Goal: Transaction & Acquisition: Obtain resource

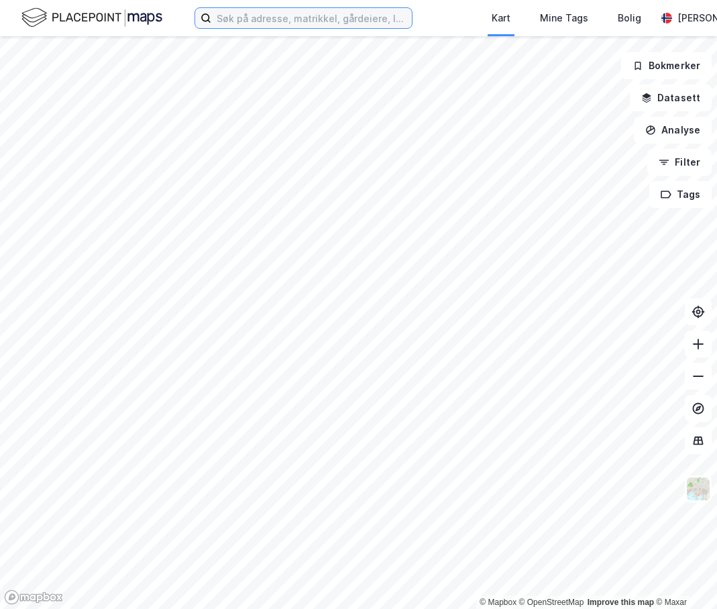
click at [276, 15] on input at bounding box center [311, 18] width 201 height 20
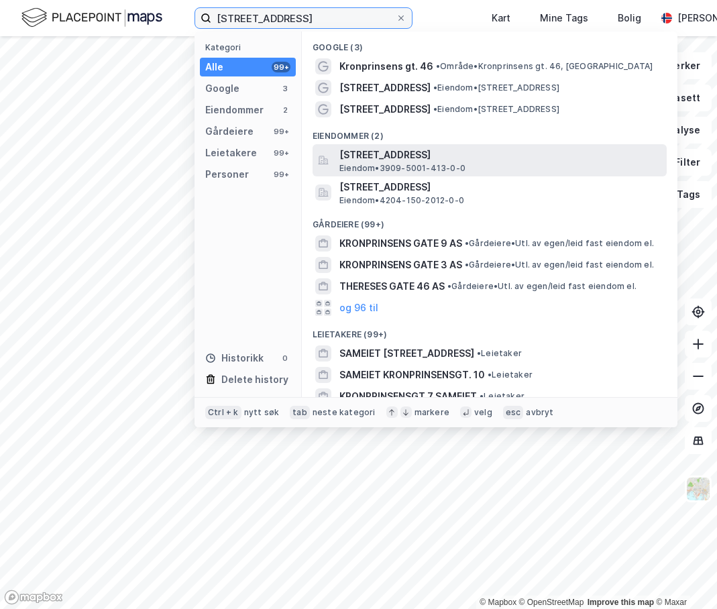
type input "[STREET_ADDRESS]"
click at [419, 158] on span "[STREET_ADDRESS]" at bounding box center [500, 155] width 322 height 16
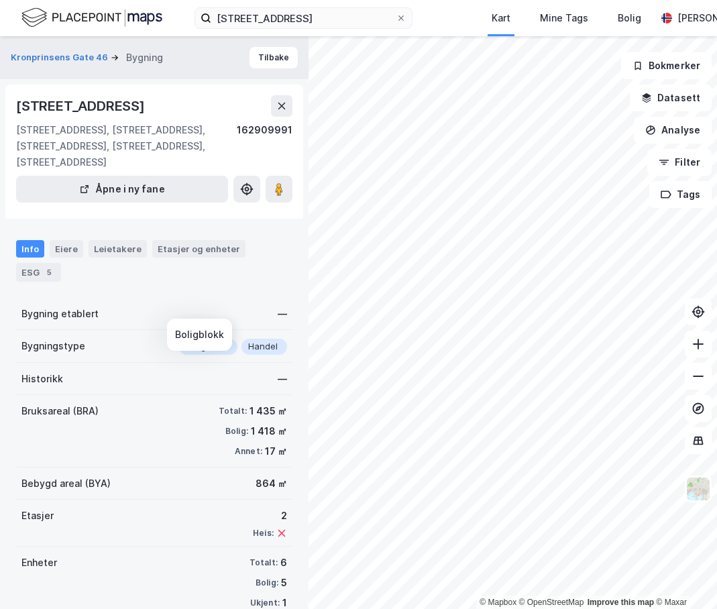
scroll to position [48, 0]
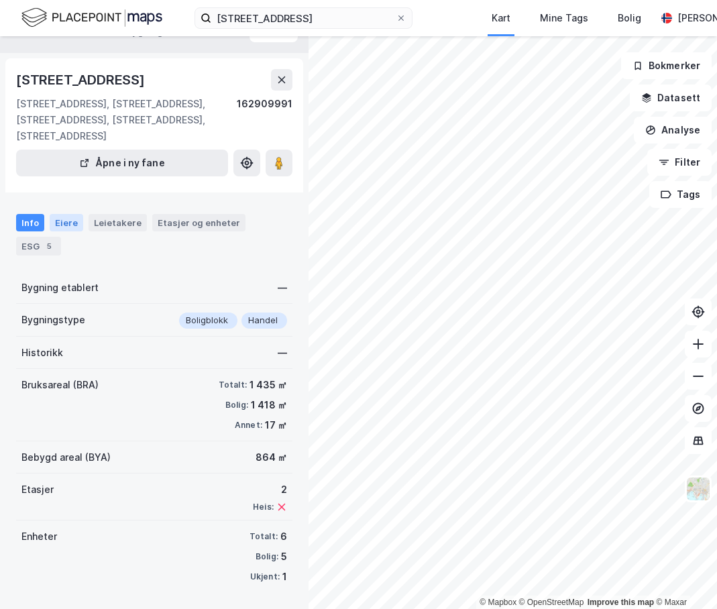
click at [60, 224] on div "Eiere" at bounding box center [67, 222] width 34 height 17
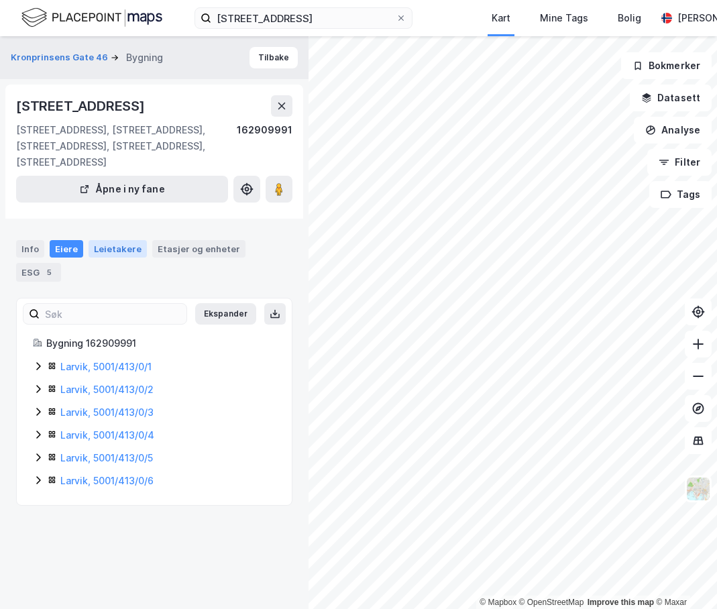
click at [127, 258] on div "Leietakere" at bounding box center [118, 248] width 58 height 17
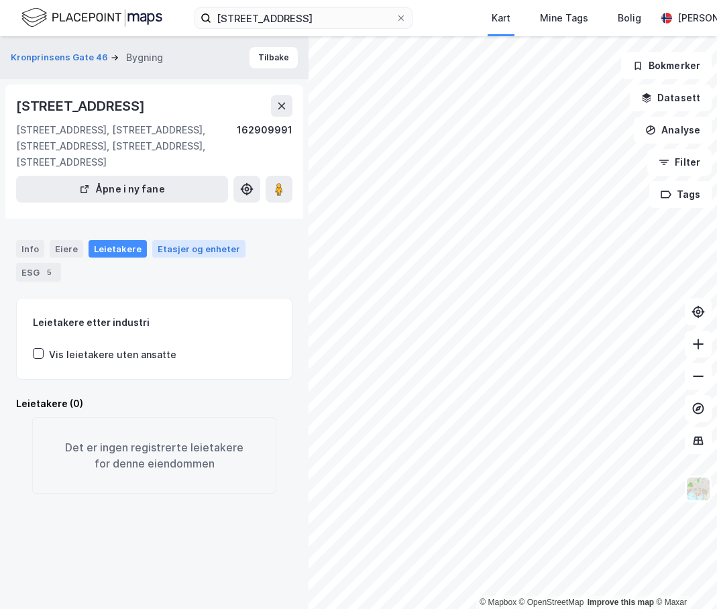
click at [179, 255] on div "Etasjer og enheter" at bounding box center [199, 249] width 83 height 12
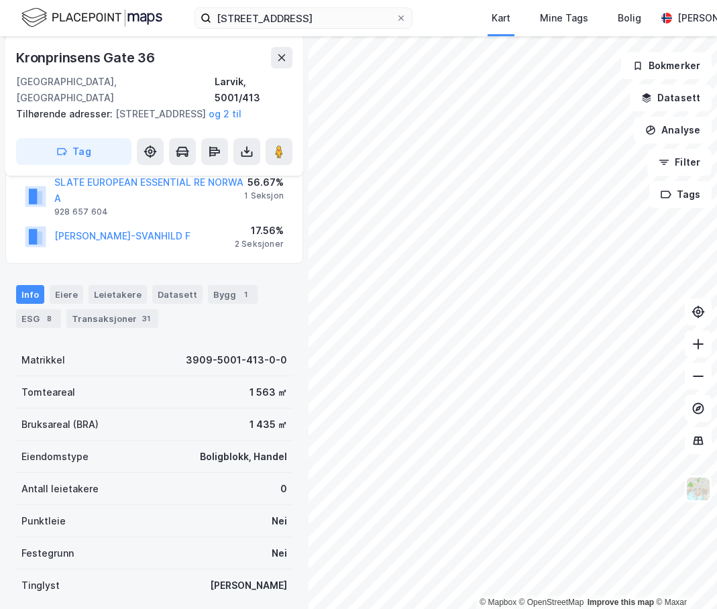
scroll to position [133, 0]
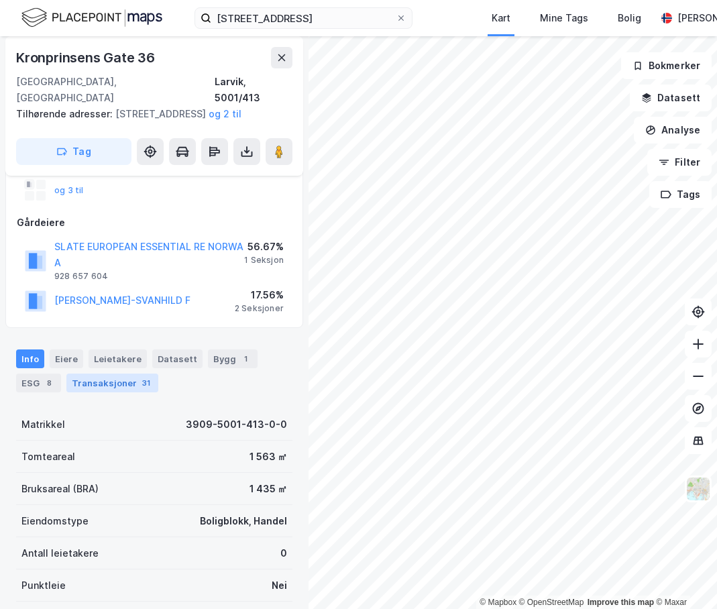
click at [105, 382] on div "Transaksjoner 31" at bounding box center [112, 383] width 92 height 19
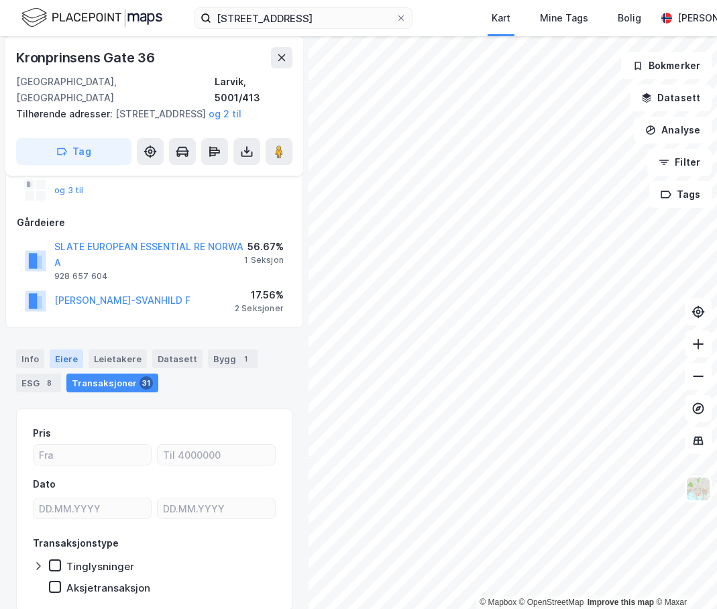
click at [73, 360] on div "Eiere" at bounding box center [67, 359] width 34 height 19
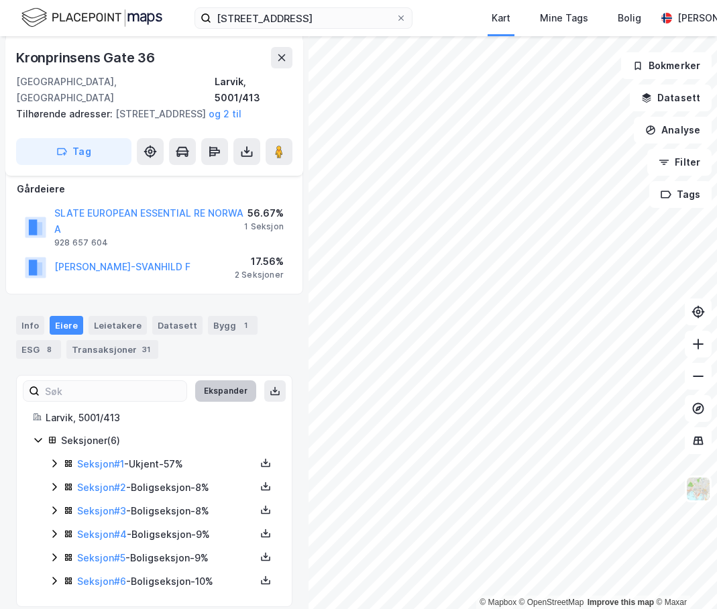
scroll to position [180, 0]
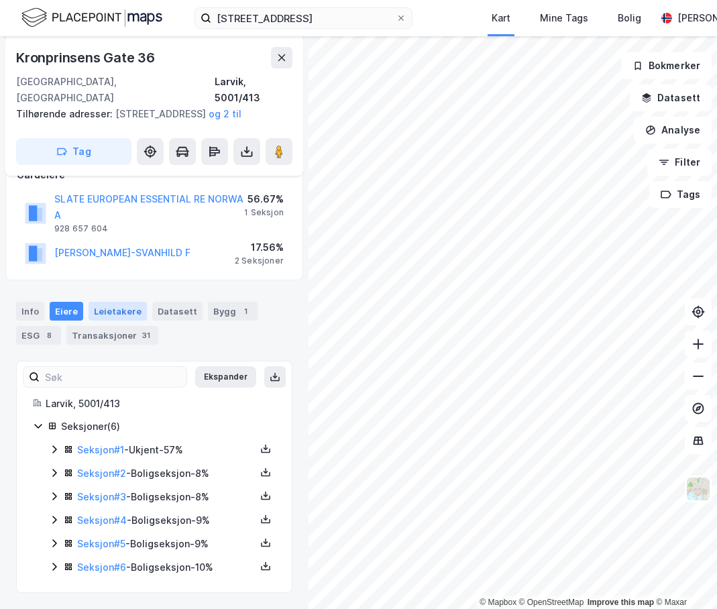
click at [116, 305] on div "Leietakere" at bounding box center [118, 311] width 58 height 19
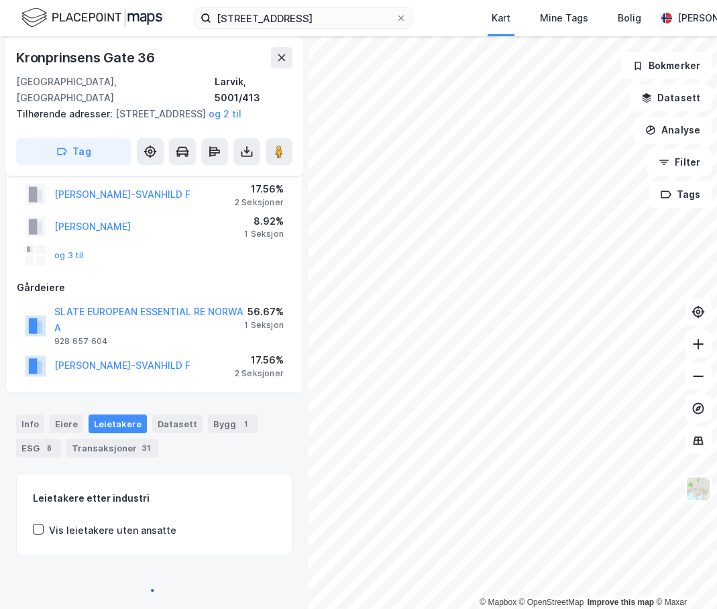
scroll to position [160, 0]
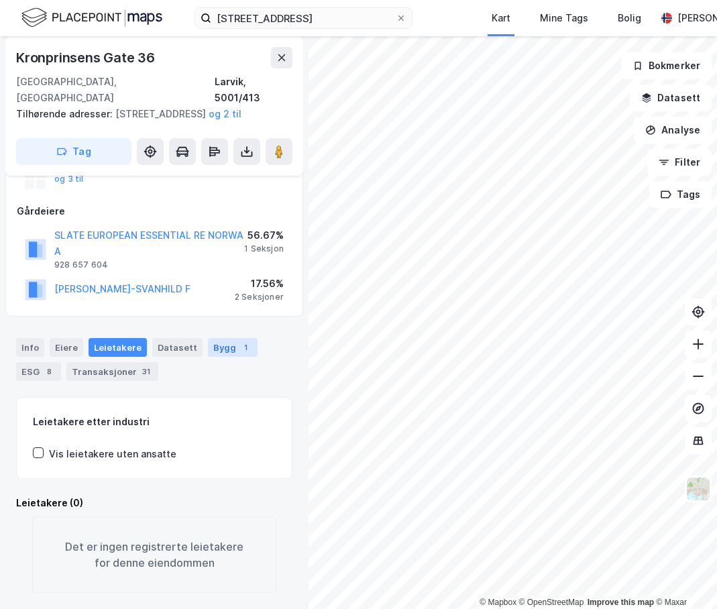
click at [226, 338] on div "Bygg 1" at bounding box center [233, 347] width 50 height 19
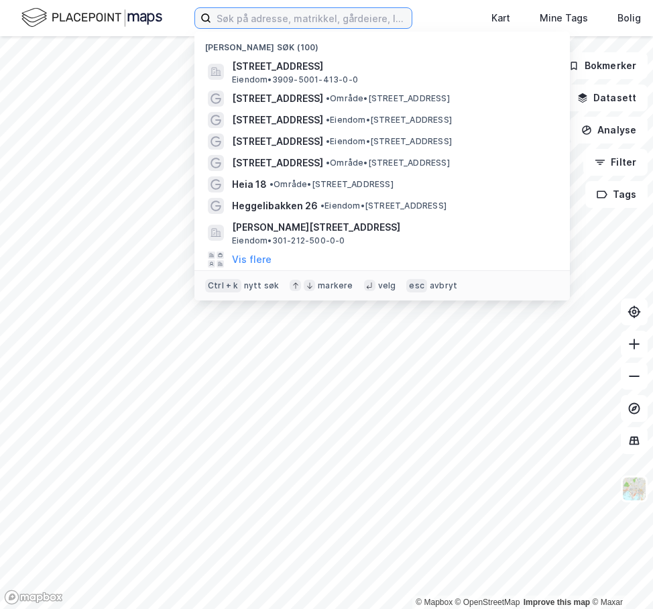
click at [243, 23] on input at bounding box center [311, 18] width 201 height 20
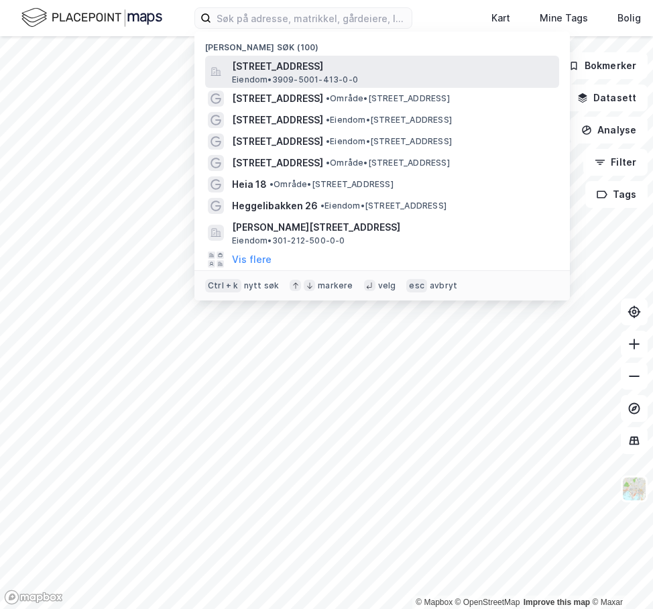
click at [280, 60] on span "[STREET_ADDRESS]" at bounding box center [393, 66] width 322 height 16
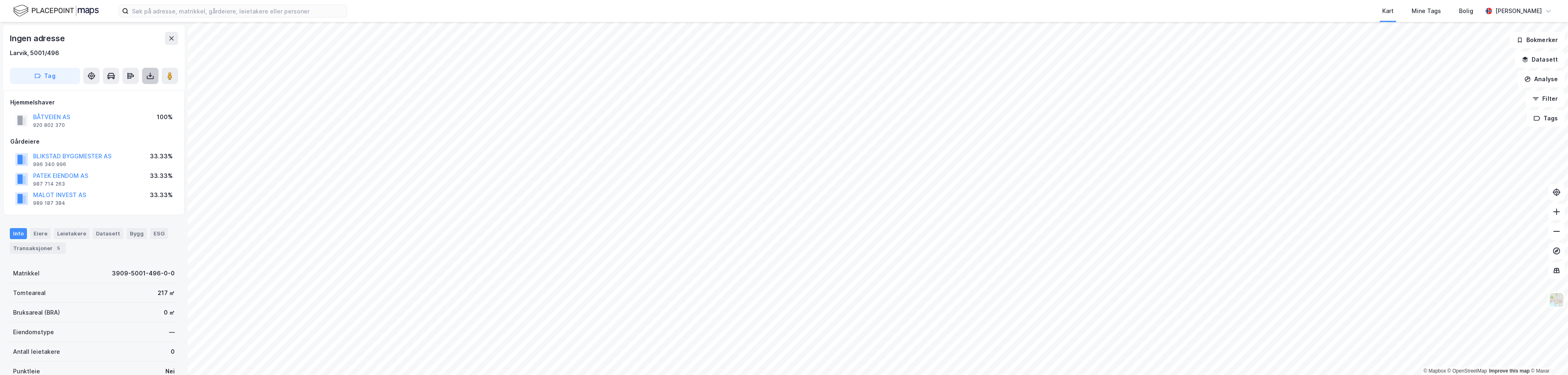
click at [150, 74] on icon at bounding box center [150, 75] width 8 height 8
click at [137, 93] on div "Last ned grunnbok" at bounding box center [114, 92] width 87 height 13
